Goal: Transaction & Acquisition: Purchase product/service

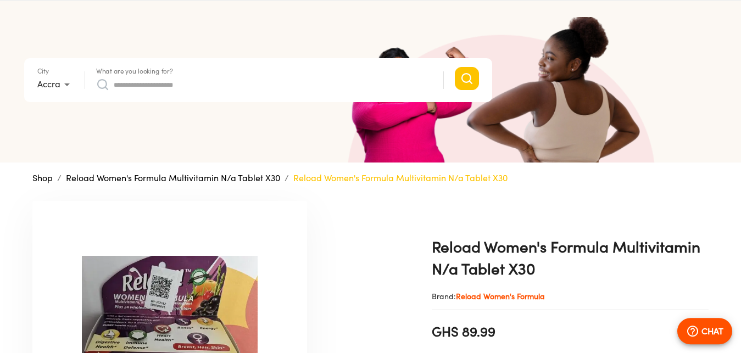
scroll to position [224, 0]
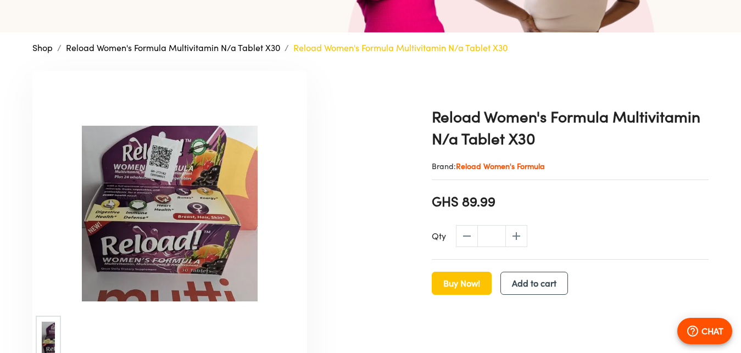
click at [154, 235] on img at bounding box center [169, 214] width 275 height 176
click at [143, 198] on img at bounding box center [169, 214] width 275 height 176
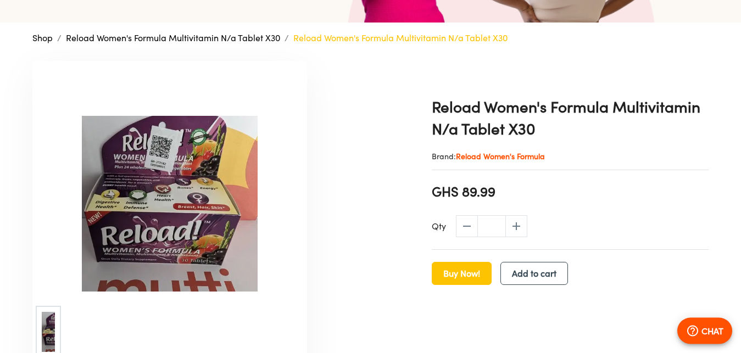
scroll to position [280, 0]
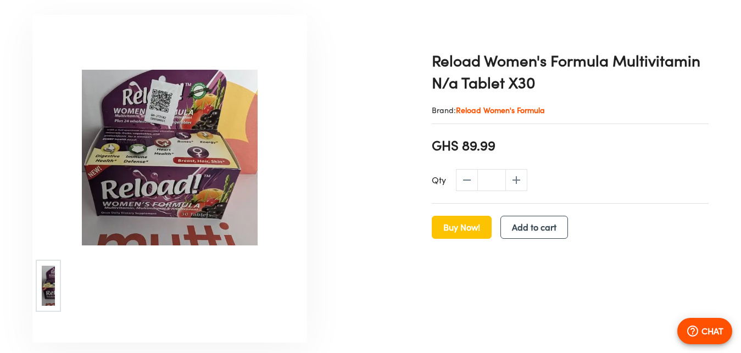
click at [174, 149] on img at bounding box center [169, 158] width 275 height 176
click at [175, 149] on img at bounding box center [169, 158] width 275 height 176
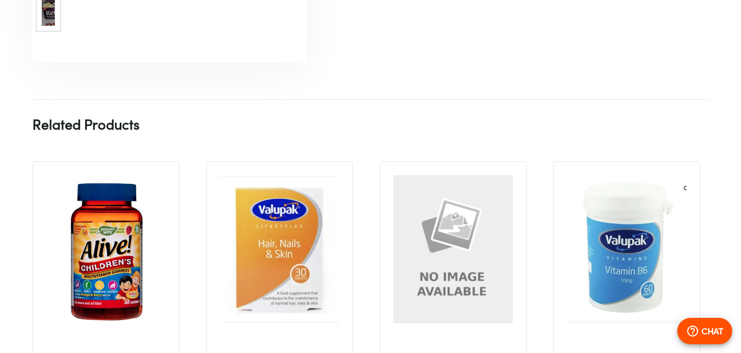
scroll to position [224, 0]
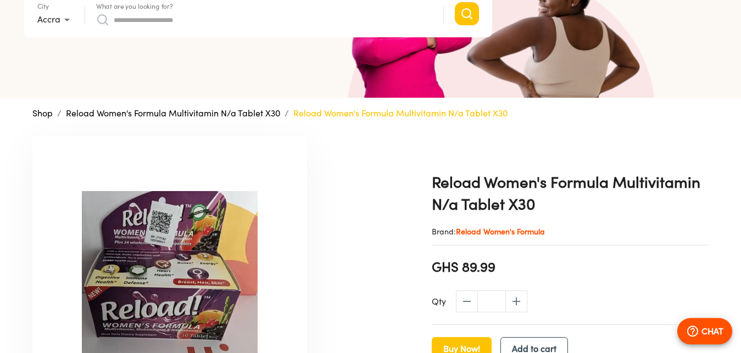
scroll to position [280, 0]
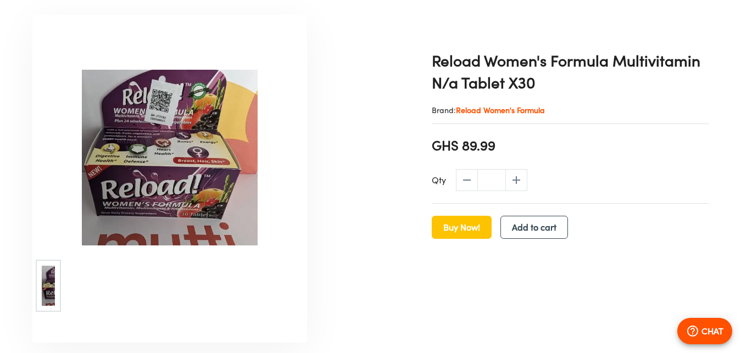
click at [181, 175] on img at bounding box center [169, 158] width 275 height 176
